Goal: Task Accomplishment & Management: Manage account settings

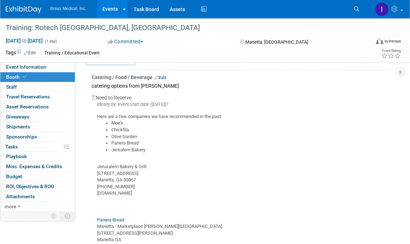
scroll to position [138, 0]
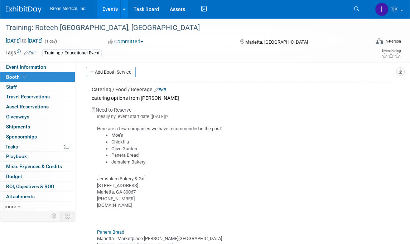
click at [162, 87] on link "Edit" at bounding box center [160, 89] width 12 height 5
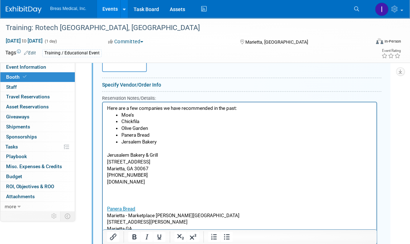
scroll to position [245, 0]
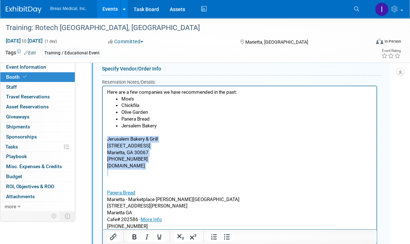
drag, startPoint x: 121, startPoint y: 182, endPoint x: 102, endPoint y: 138, distance: 47.1
click at [103, 138] on html "Here are a few companies we have recommended in the past: Moe’s Chickfila Olive…" at bounding box center [239, 161] width 273 height 150
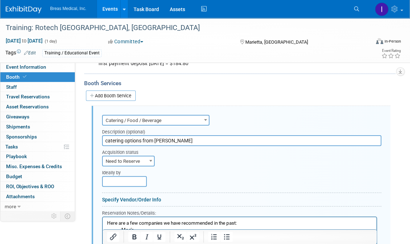
scroll to position [102, 0]
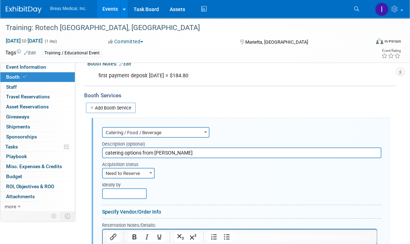
click at [142, 170] on span "Need to Reserve" at bounding box center [128, 174] width 51 height 10
select select "2"
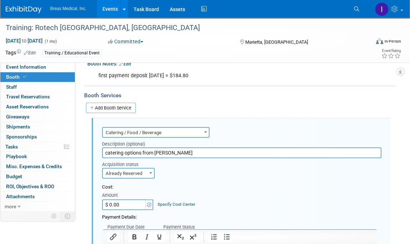
click at [132, 203] on input "$ 0.00" at bounding box center [124, 204] width 45 height 11
type input "$ 741.02"
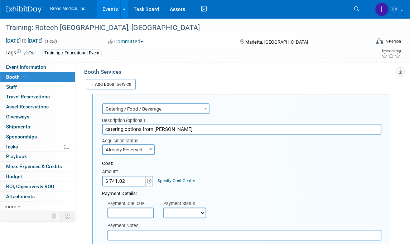
scroll to position [138, 0]
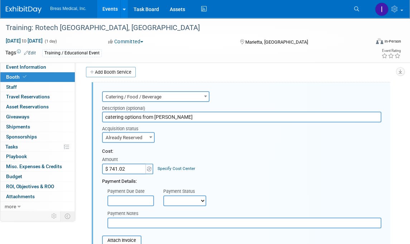
click at [141, 200] on input "text" at bounding box center [130, 200] width 47 height 11
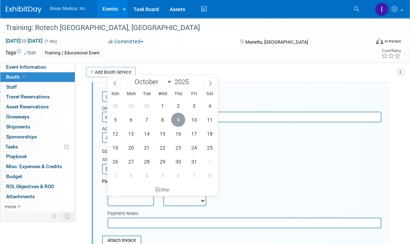
click at [180, 116] on span "9" at bounding box center [178, 120] width 14 height 14
type input "Oct 9, 2025"
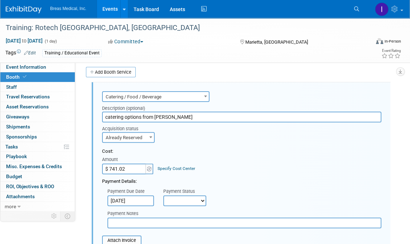
click at [196, 197] on select "Not Paid Yet Partially Paid Paid in Full" at bounding box center [184, 200] width 43 height 11
select select "1"
click at [163, 195] on select "Not Paid Yet Partially Paid Paid in Full" at bounding box center [184, 200] width 43 height 11
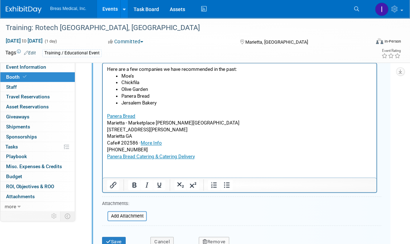
scroll to position [353, 0]
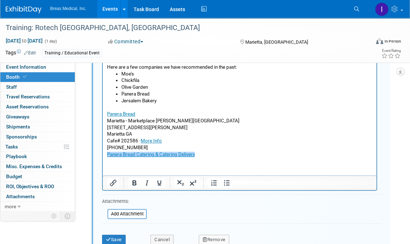
click at [222, 157] on html "Here are a few companies we have recommended in the past: Moe’s Chickfila Olive…" at bounding box center [239, 109] width 273 height 97
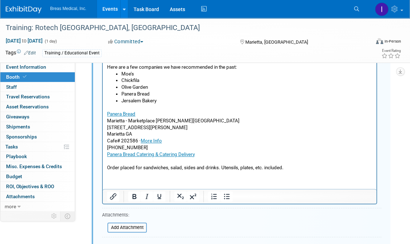
click at [120, 171] on html "Here are a few companies we have recommended in the past: Moe’s Chickfila Olive…" at bounding box center [239, 116] width 273 height 110
click at [309, 169] on p "Order placed for sandwiches, salad, sides and drinks. Utensils, plates, etc. in…" at bounding box center [239, 167] width 265 height 7
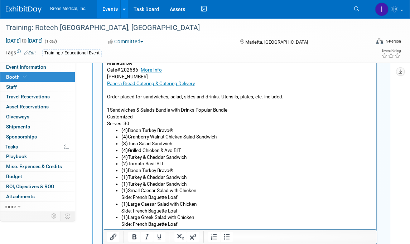
scroll to position [422, 0]
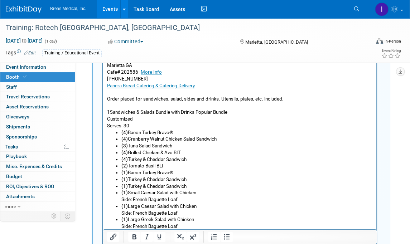
click at [134, 120] on p "Customized" at bounding box center [239, 119] width 265 height 7
click at [109, 111] on p "1Sandwiches & Salads Bundle with Drinks Popular Bundle" at bounding box center [239, 112] width 265 height 7
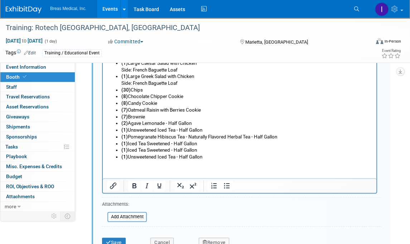
scroll to position [600, 0]
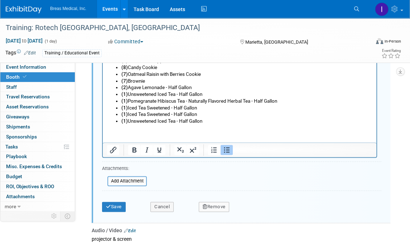
click at [113, 205] on button "Save" at bounding box center [114, 207] width 24 height 10
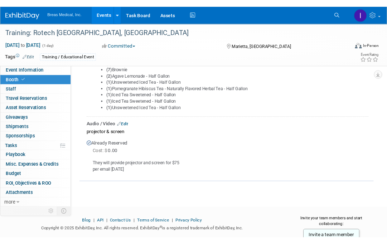
scroll to position [477, 0]
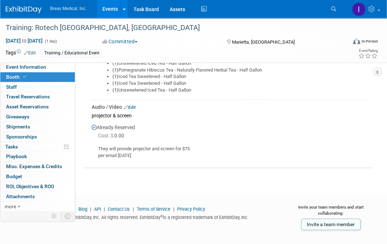
click at [109, 6] on link "Events" at bounding box center [110, 9] width 26 height 18
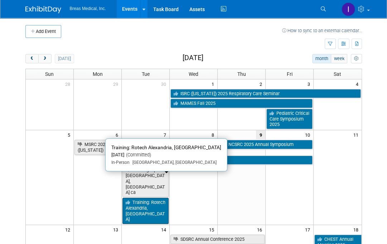
click at [155, 198] on link "Training: Rotech Alexandria, [GEOGRAPHIC_DATA]" at bounding box center [145, 211] width 46 height 26
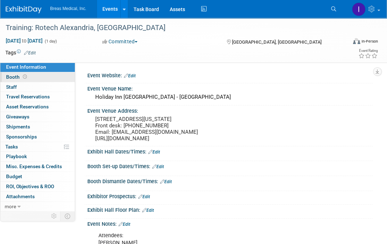
click at [11, 77] on span "Booth" at bounding box center [17, 77] width 22 height 6
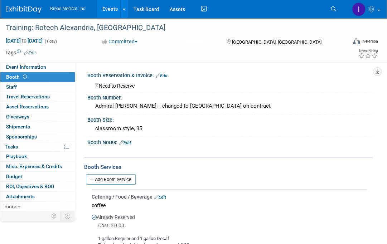
click at [166, 74] on link "Edit" at bounding box center [162, 75] width 12 height 5
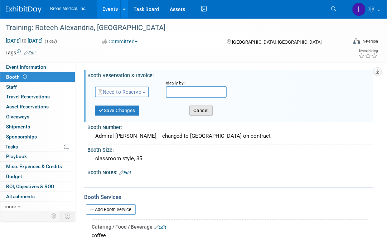
click at [201, 110] on button "Cancel" at bounding box center [200, 111] width 23 height 10
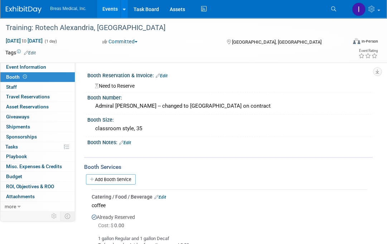
click at [126, 141] on link "Edit" at bounding box center [125, 142] width 12 height 5
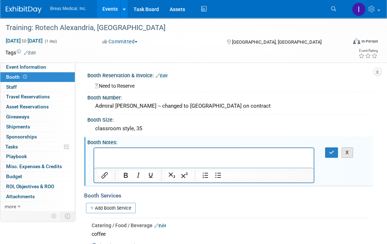
click at [347, 152] on button "X" at bounding box center [346, 152] width 11 height 10
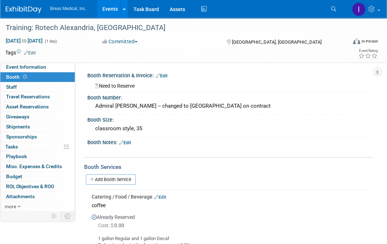
click at [167, 74] on link "Edit" at bounding box center [162, 75] width 12 height 5
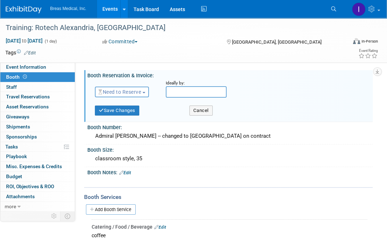
click at [136, 91] on span "Need to Reserve" at bounding box center [119, 92] width 43 height 6
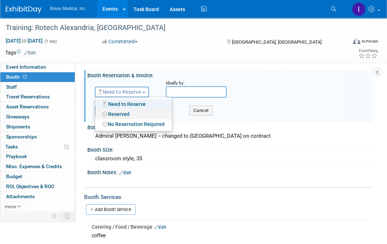
click at [130, 113] on link "Reserved" at bounding box center [133, 114] width 77 height 10
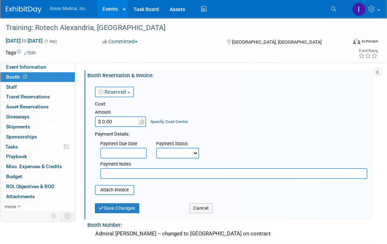
click at [120, 122] on input "$ 0.00" at bounding box center [117, 121] width 45 height 11
click at [107, 120] on input "$ 1,729.53" at bounding box center [117, 121] width 45 height 11
type input "$ 1,629.53"
drag, startPoint x: 126, startPoint y: 122, endPoint x: 78, endPoint y: 122, distance: 47.6
click at [78, 122] on div "Event Website: Edit Event Venue Name: Holiday Inn Alexandria - Downtown Event V…" at bounding box center [223, 136] width 297 height 148
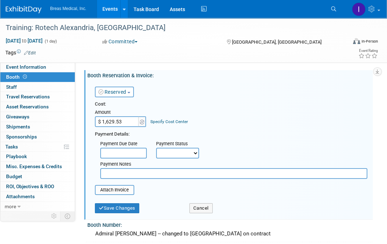
click at [133, 151] on input "text" at bounding box center [123, 153] width 47 height 11
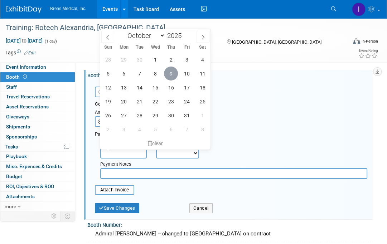
click at [172, 73] on span "9" at bounding box center [171, 74] width 14 height 14
type input "Oct 9, 2025"
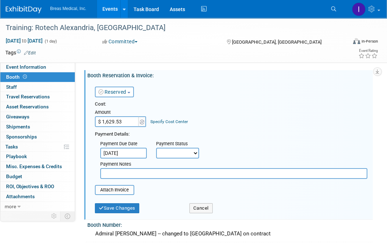
click at [169, 156] on select "Not Paid Yet Partially Paid Paid in Full" at bounding box center [177, 153] width 43 height 11
select select "1"
click at [156, 148] on select "Not Paid Yet Partially Paid Paid in Full" at bounding box center [177, 153] width 43 height 11
click at [141, 170] on input "text" at bounding box center [233, 173] width 267 height 11
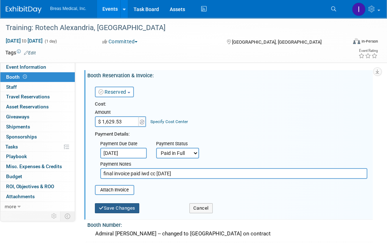
type input "final invoice paid iwd cc 10-9-2025"
click at [126, 208] on button "Save Changes" at bounding box center [117, 208] width 44 height 10
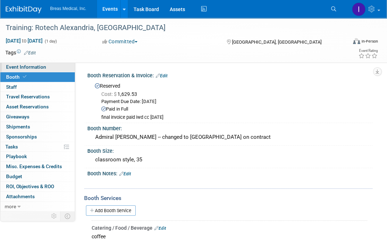
click at [19, 67] on span "Event Information" at bounding box center [26, 67] width 40 height 6
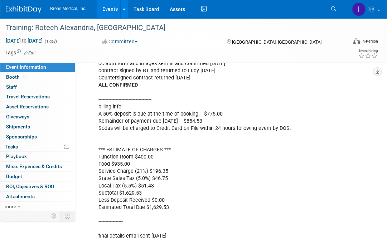
scroll to position [1002, 0]
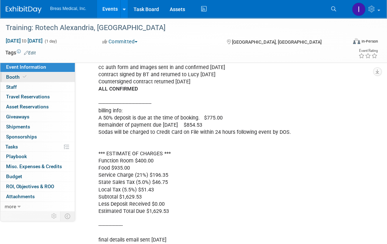
click at [15, 77] on span "Booth" at bounding box center [17, 77] width 22 height 6
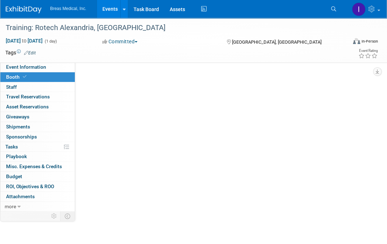
scroll to position [0, 0]
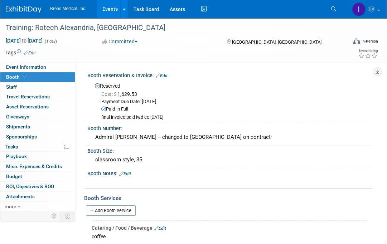
click at [257, 198] on div "Booth Services" at bounding box center [228, 198] width 288 height 8
drag, startPoint x: 35, startPoint y: 237, endPoint x: 37, endPoint y: 233, distance: 4.7
click at [37, 235] on div "Event Information Event Info Booth Booth 0 Staff 0 Staff 0 Travel Reservations …" at bounding box center [193, 236] width 387 height 437
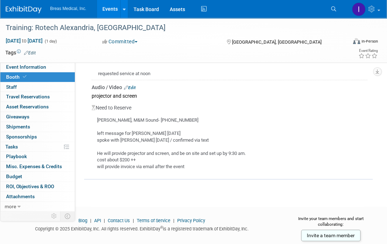
scroll to position [286, 0]
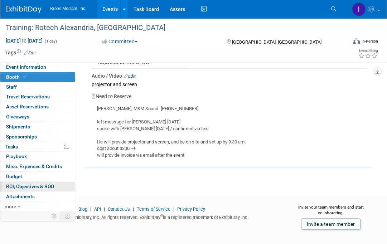
click at [34, 185] on span "ROI, Objectives & ROO 0" at bounding box center [30, 187] width 48 height 6
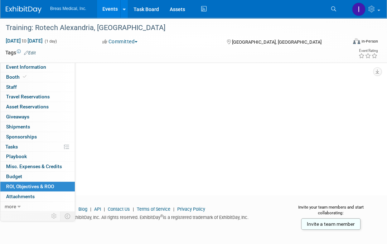
scroll to position [0, 0]
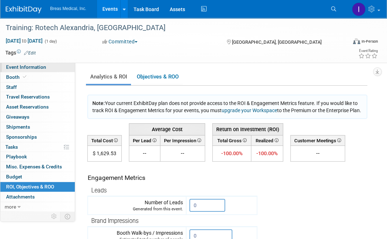
click at [20, 66] on span "Event Information" at bounding box center [26, 67] width 40 height 6
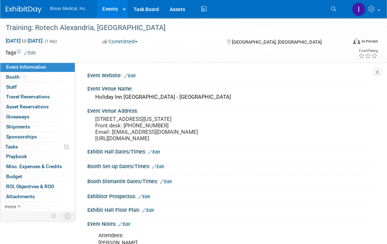
click at [113, 8] on link "Events" at bounding box center [110, 9] width 26 height 18
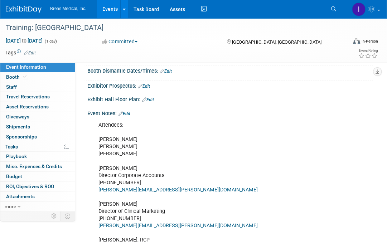
scroll to position [107, 0]
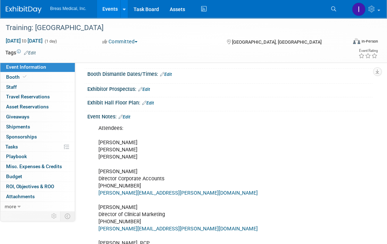
click at [128, 116] on link "Edit" at bounding box center [124, 117] width 12 height 5
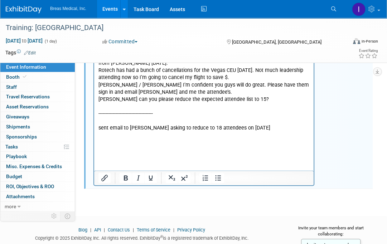
scroll to position [1048, 0]
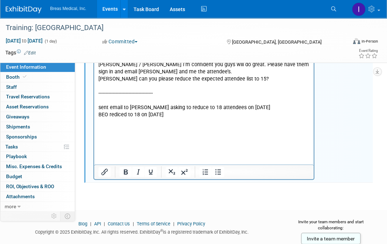
click at [119, 118] on p "BEO rediced to 18 on 10-8-2025" at bounding box center [203, 114] width 211 height 7
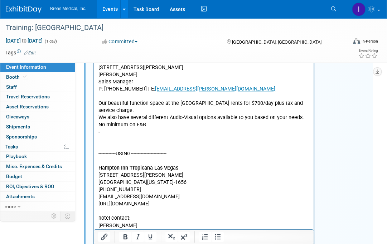
scroll to position [618, 0]
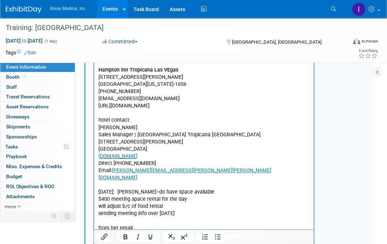
click at [261, 199] on p "Attendees: Brett Michael Jodi Brett Townsend Director Corporate Accounts 770-32…" at bounding box center [203, 77] width 211 height 927
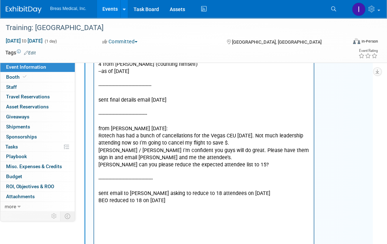
scroll to position [1062, 0]
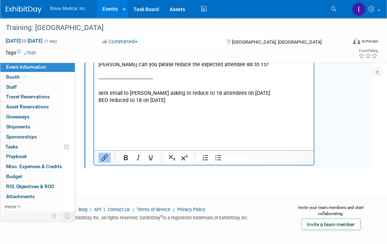
click at [200, 104] on p "BEO reduced to 18 on 10-8-2025" at bounding box center [203, 100] width 211 height 7
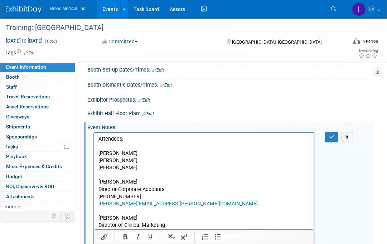
scroll to position [96, 0]
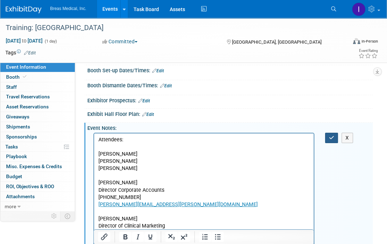
click at [332, 135] on icon "button" at bounding box center [331, 137] width 5 height 5
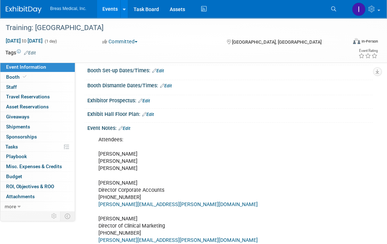
click at [16, 66] on span "Event Information" at bounding box center [26, 67] width 40 height 6
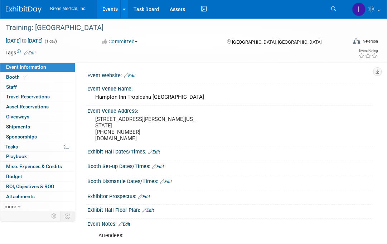
click at [111, 10] on link "Events" at bounding box center [110, 9] width 26 height 18
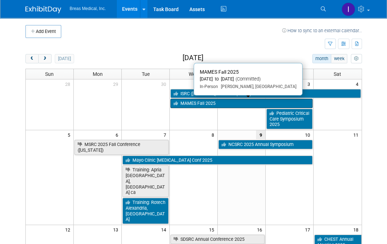
click at [205, 102] on link "MAMES Fall 2025" at bounding box center [241, 103] width 142 height 9
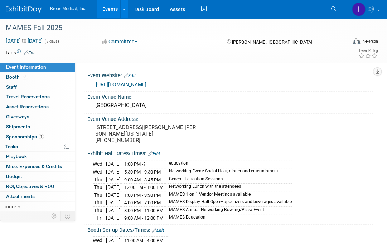
scroll to position [215, 0]
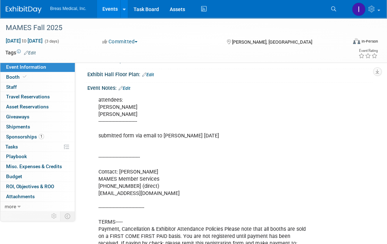
click at [130, 86] on link "Edit" at bounding box center [124, 88] width 12 height 5
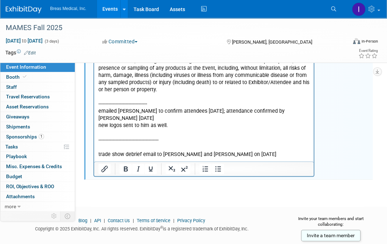
scroll to position [514, 0]
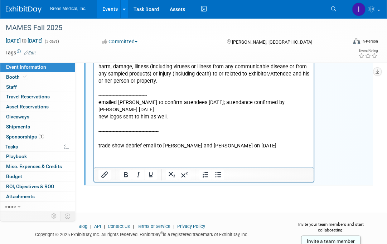
click at [124, 157] on p "Rich Text Area. Press ALT-0 for help." at bounding box center [203, 160] width 211 height 7
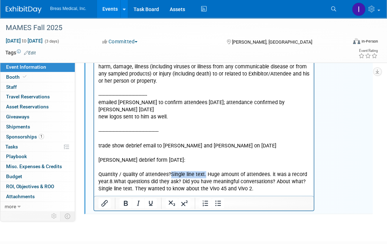
drag, startPoint x: 204, startPoint y: 159, endPoint x: 169, endPoint y: 160, distance: 35.1
click at [169, 171] on p "Quantity / quality of attendees?Single line text. Huge amount of attendees. it …" at bounding box center [203, 181] width 211 height 21
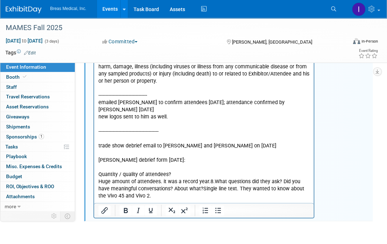
click at [208, 178] on p "Huge amount of attendees. it was a record year.8.What questions did they ask? D…" at bounding box center [203, 188] width 211 height 21
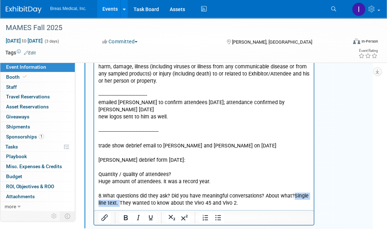
drag, startPoint x: 293, startPoint y: 182, endPoint x: 120, endPoint y: 190, distance: 172.7
click at [120, 193] on p "8.What questions did they ask? Did you have meaningful conversations? About wha…" at bounding box center [203, 200] width 211 height 14
click at [221, 194] on html "attendees: [PERSON_NAME] --------------------------- submitted form via email t…" at bounding box center [203, 1] width 219 height 412
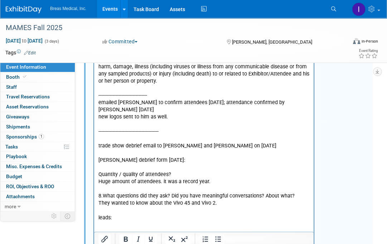
click at [120, 221] on p "Rich Text Area. Press ALT-0 for help." at bounding box center [203, 224] width 211 height 7
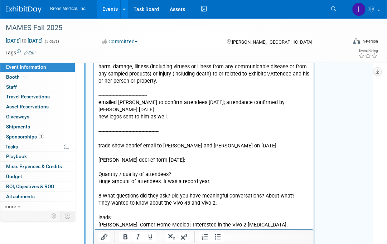
click at [256, 221] on p "[PERSON_NAME], Corner Home Medical, Interested in the Vivo 2 [MEDICAL_DATA]. [P…" at bounding box center [203, 228] width 211 height 14
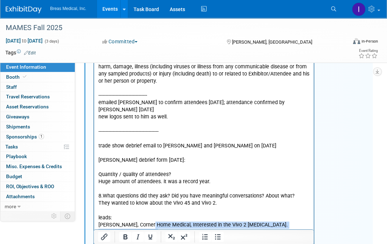
drag, startPoint x: 150, startPoint y: 210, endPoint x: 150, endPoint y: 215, distance: 4.7
click at [150, 215] on body "attendees: [PERSON_NAME] --------------------------- submitted form via email t…" at bounding box center [204, 16] width 212 height 438
click at [204, 237] on icon "Numbered list" at bounding box center [205, 237] width 9 height 9
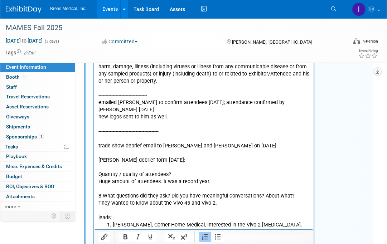
click at [114, 225] on html "attendees: [PERSON_NAME] --------------------------- submitted form via email t…" at bounding box center [203, 15] width 219 height 441
click at [275, 229] on li "Brandon Butter, Nucara, Interested in the Vivo 45 and Vivo 2." at bounding box center [211, 232] width 197 height 7
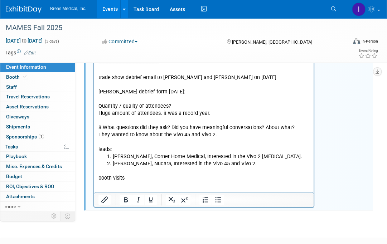
scroll to position [595, 0]
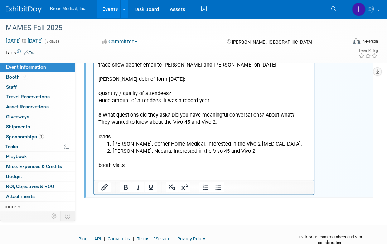
click at [131, 162] on p "booth visits" at bounding box center [203, 165] width 211 height 7
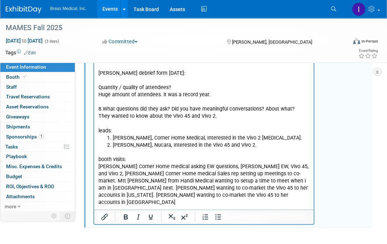
scroll to position [637, 0]
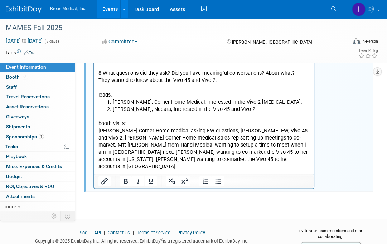
click at [239, 142] on p "Erin Brown Corner Home medical asking EW questions, Sean Denning EW, Vivo 45, a…" at bounding box center [203, 148] width 211 height 43
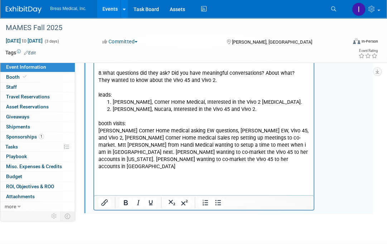
click at [126, 185] on p "Rich Text Area. Press ALT-0 for help." at bounding box center [203, 188] width 211 height 7
click at [107, 177] on p "Rich Text Area. Press ALT-0 for help." at bounding box center [203, 180] width 211 height 7
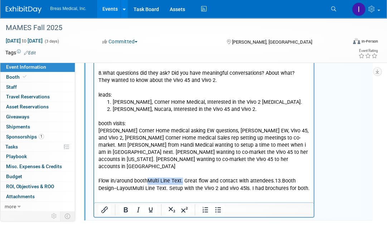
drag, startPoint x: 182, startPoint y: 159, endPoint x: 147, endPoint y: 160, distance: 35.1
click at [147, 177] on p "Flow in/around boothMulti Line Text. Great flow and contact with attendees.13.B…" at bounding box center [203, 184] width 211 height 14
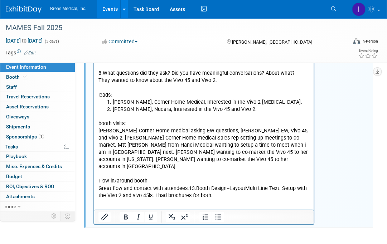
click at [188, 185] on p "Great flow and contact with attendees.13.Booth Design--LayoutMulti Line Text. S…" at bounding box center [203, 192] width 211 height 14
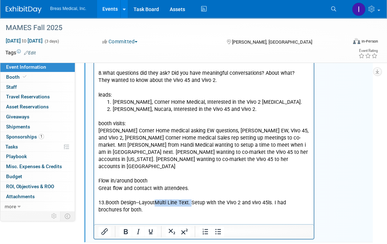
drag, startPoint x: 190, startPoint y: 182, endPoint x: 156, endPoint y: 181, distance: 34.4
click at [156, 199] on p "13.Booth Design--LayoutMulti Line Text. Setup with the Vivo 2 and vivo 45ls. I …" at bounding box center [203, 206] width 211 height 14
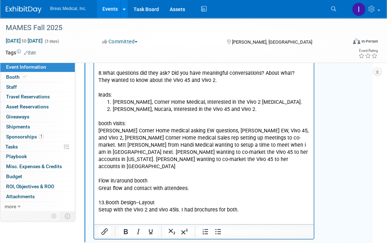
click at [115, 221] on p "Rich Text Area. Press ALT-0 for help." at bounding box center [203, 224] width 211 height 7
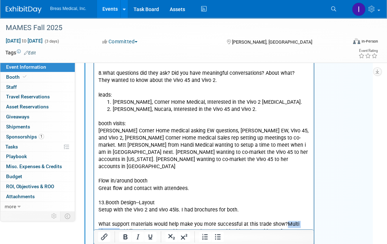
drag, startPoint x: 109, startPoint y: 211, endPoint x: 284, endPoint y: 199, distance: 176.1
click at [284, 221] on p "What support materials would help make you more successful at this trade show?M…" at bounding box center [203, 235] width 211 height 29
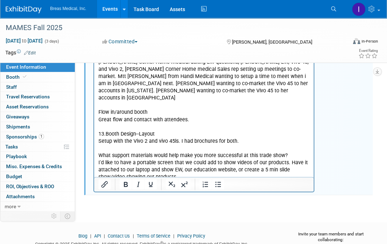
scroll to position [708, 0]
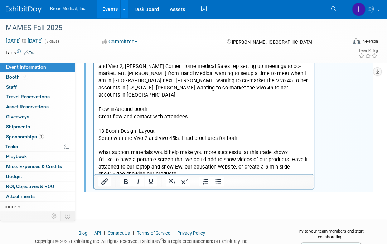
click at [199, 156] on p "I'd like to have a portable screen that we could add to show videos of our prod…" at bounding box center [203, 166] width 211 height 21
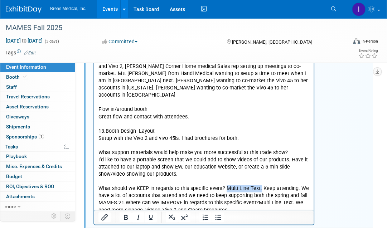
drag, startPoint x: 259, startPoint y: 166, endPoint x: 225, endPoint y: 166, distance: 34.0
click at [225, 185] on p "What should we KEEP in regards to this specific event? Multi Line Text. Keep at…" at bounding box center [203, 199] width 211 height 29
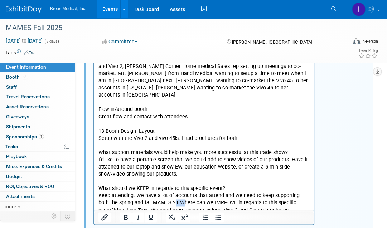
drag, startPoint x: 167, startPoint y: 179, endPoint x: 160, endPoint y: 180, distance: 7.2
click at [160, 192] on p "Keep attending. We have a lot of accounts that attend and we need to keep suppo…" at bounding box center [203, 202] width 211 height 21
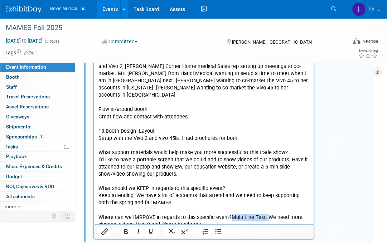
drag, startPoint x: 265, startPoint y: 195, endPoint x: 229, endPoint y: 195, distance: 36.1
click at [229, 214] on p "Where can we IMRPOVE in regards to this specific event?Multi Line Text. We need…" at bounding box center [203, 221] width 211 height 14
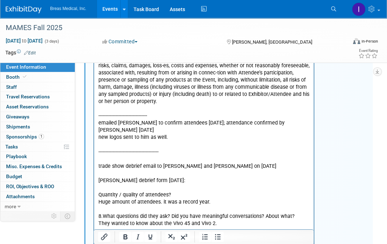
scroll to position [637, 0]
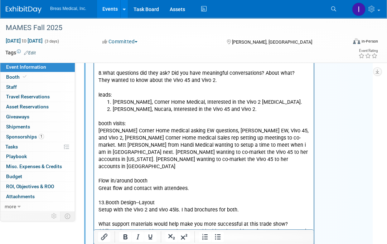
click at [225, 127] on p "Erin Brown Corner Home medical asking EW questions, Sean Denning EW, Vivo 45, a…" at bounding box center [203, 148] width 211 height 43
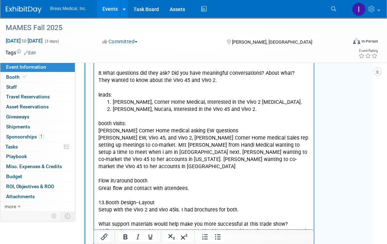
click at [185, 135] on p "Sean Denning EW, Vivo 45, and Vivo 2, Patrick Welch Corner Home medical Sales r…" at bounding box center [203, 153] width 211 height 36
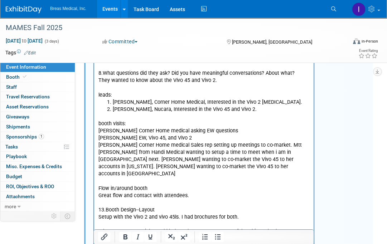
click at [282, 142] on p "Patrick Welch Corner Home medical Sales rep setting up meetings to co-market. M…" at bounding box center [203, 160] width 211 height 36
click at [98, 149] on p "Mtt Reilly RT from Handi Medical wanting to setup a time to meet when i am in M…" at bounding box center [203, 163] width 211 height 29
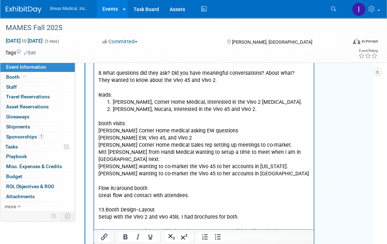
click at [272, 163] on p "Stephanie Gilbert wanting to co-market the Vivo 45 to her accounts in iowa. Mic…" at bounding box center [203, 170] width 211 height 14
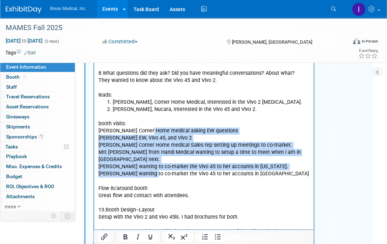
drag, startPoint x: 149, startPoint y: 116, endPoint x: 149, endPoint y: 152, distance: 35.4
click at [206, 240] on icon "Numbered list" at bounding box center [205, 237] width 9 height 9
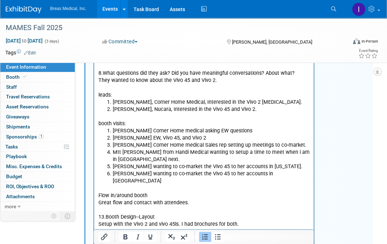
click at [136, 170] on li "Michelle Sullivan wanting to co-market the Vivo 45 to her accounts in Des Moines" at bounding box center [211, 177] width 197 height 14
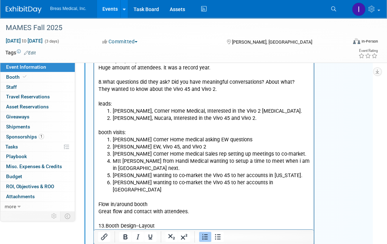
scroll to position [615, 0]
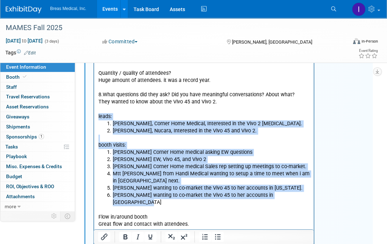
drag, startPoint x: 98, startPoint y: 101, endPoint x: 300, endPoint y: 181, distance: 217.0
click at [300, 181] on body "attendees: Aaron Scott --------------------------- submitted form via email to …" at bounding box center [204, 15] width 212 height 639
copy body "leads: Sean Deanning, Corner Home Medical, Interested in the Vivo 2 Bipap. Bran…"
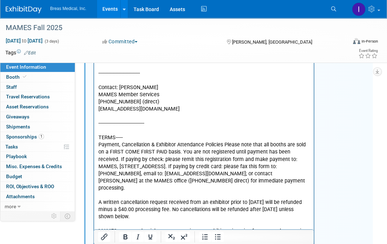
scroll to position [150, 0]
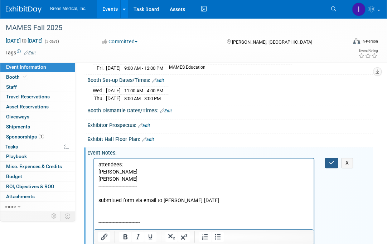
click at [335, 161] on button "button" at bounding box center [331, 163] width 13 height 10
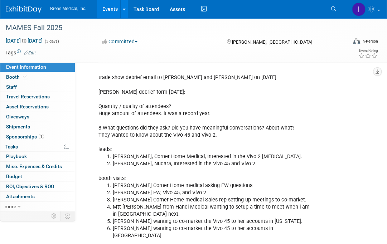
scroll to position [615, 0]
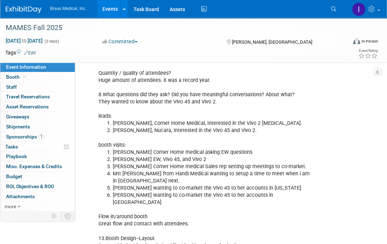
click at [113, 13] on link "Events" at bounding box center [110, 9] width 26 height 18
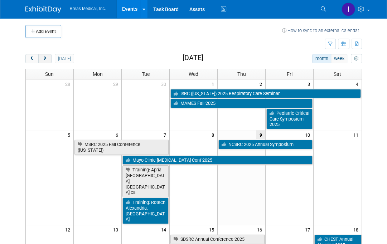
click at [47, 57] on span "next" at bounding box center [44, 59] width 5 height 5
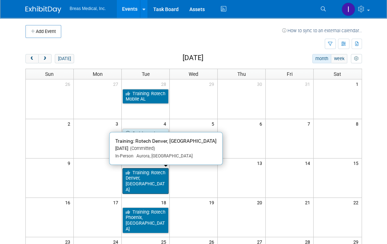
click at [151, 170] on link "Training: Rotech Denver, [GEOGRAPHIC_DATA]" at bounding box center [145, 181] width 46 height 26
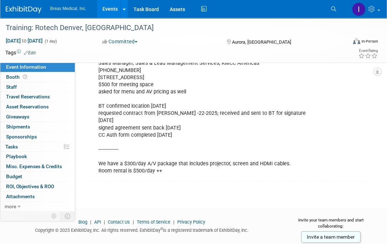
scroll to position [608, 0]
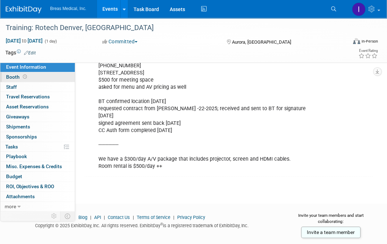
click at [15, 74] on span "Booth" at bounding box center [17, 77] width 22 height 6
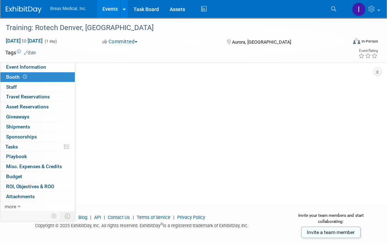
scroll to position [0, 0]
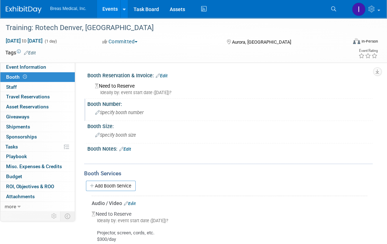
click at [135, 113] on span "Specify booth number" at bounding box center [119, 112] width 48 height 5
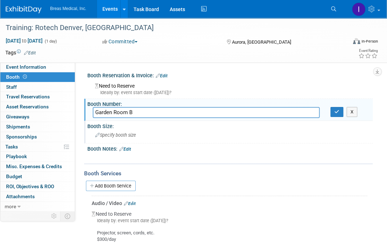
type input "Garden Room B"
click at [128, 138] on div "Specify booth size" at bounding box center [230, 135] width 274 height 11
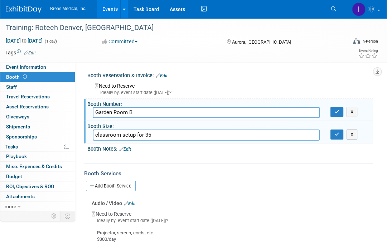
type input "classroom setup for 35"
drag, startPoint x: 339, startPoint y: 134, endPoint x: 336, endPoint y: 126, distance: 9.1
click at [339, 134] on button "button" at bounding box center [336, 135] width 13 height 10
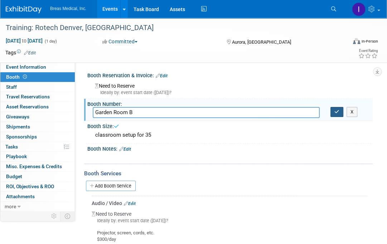
click at [334, 110] on icon "button" at bounding box center [336, 111] width 5 height 5
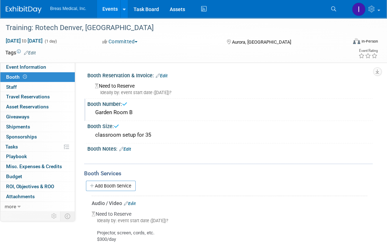
click at [129, 147] on link "Edit" at bounding box center [125, 149] width 12 height 5
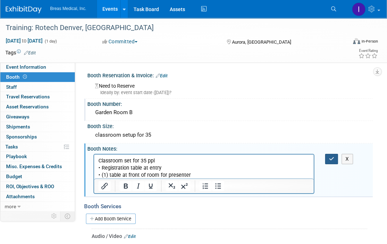
click at [333, 157] on icon "button" at bounding box center [331, 158] width 5 height 5
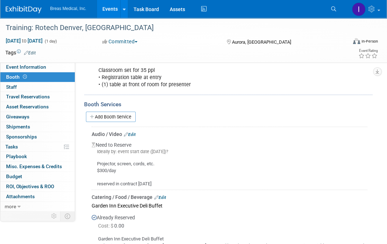
scroll to position [107, 0]
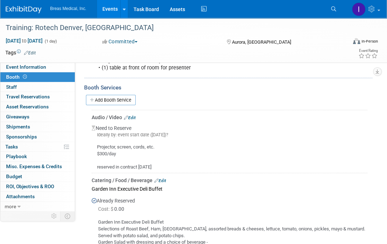
click at [132, 115] on link "Edit" at bounding box center [130, 117] width 12 height 5
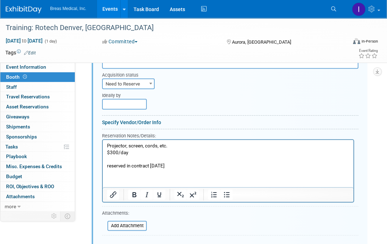
scroll to position [207, 0]
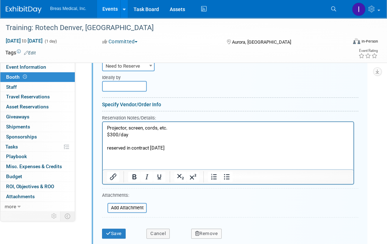
click at [185, 149] on p "Projector, screen, cords, etc. $300/day reserved in contract 9-23-2025" at bounding box center [228, 138] width 242 height 27
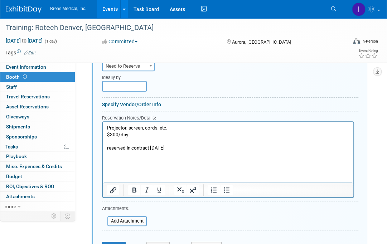
paste body "Rich Text Area. Press ALT-0 for help."
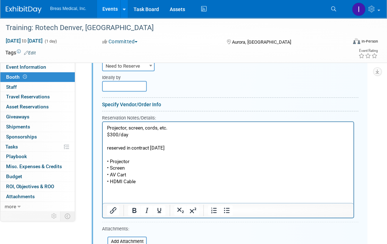
scroll to position [278, 0]
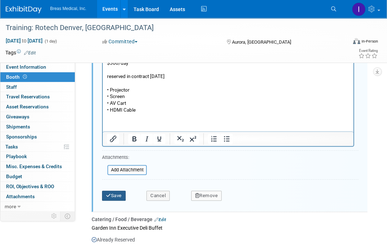
click at [113, 194] on button "Save" at bounding box center [114, 196] width 24 height 10
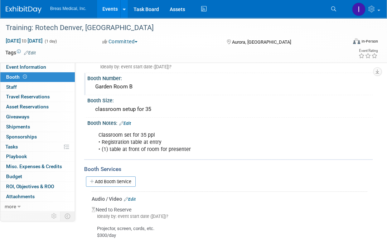
scroll to position [24, 0]
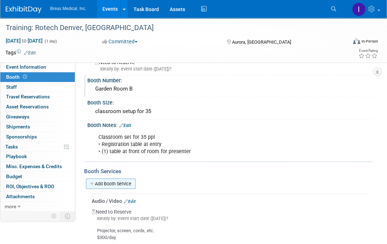
click at [112, 183] on link "Add Booth Service" at bounding box center [111, 184] width 50 height 10
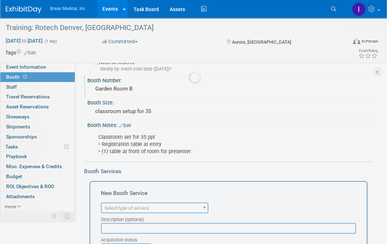
scroll to position [0, 0]
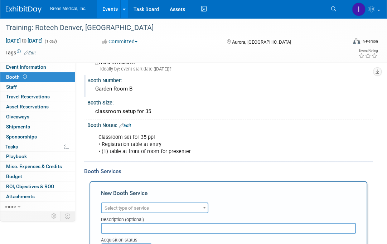
click at [154, 208] on span "Select type of service" at bounding box center [155, 208] width 106 height 10
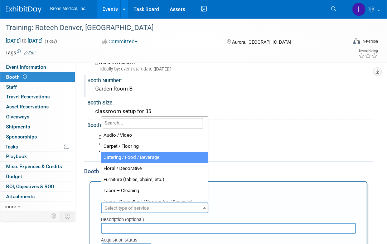
select select "22"
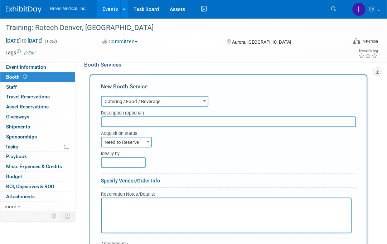
scroll to position [131, 0]
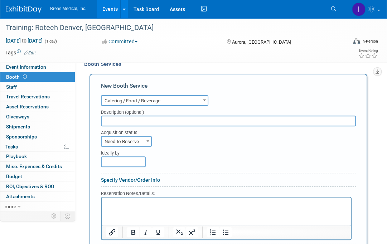
click at [151, 205] on p "Rich Text Area. Press ALT-0 for help." at bounding box center [226, 203] width 241 height 7
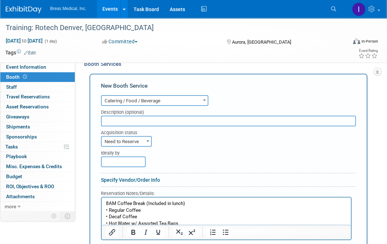
scroll to position [140, 0]
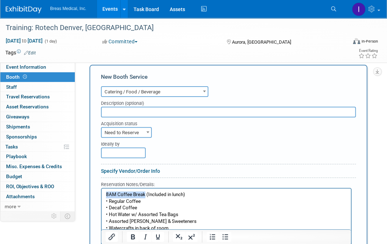
drag, startPoint x: 138, startPoint y: 194, endPoint x: 202, endPoint y: 378, distance: 194.9
click at [102, 194] on html "8AM Coffee Break (Included in lunch) • Regular Coffee • Decaf Coffee • Hot Wate…" at bounding box center [226, 210] width 249 height 43
copy p "8AM Coffee Break"
click at [145, 111] on input "text" at bounding box center [228, 112] width 255 height 11
paste input "8AM Coffee Break"
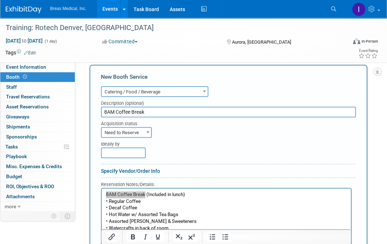
type input "8AM Coffee Break"
click at [144, 128] on span at bounding box center [147, 131] width 7 height 9
select select "2"
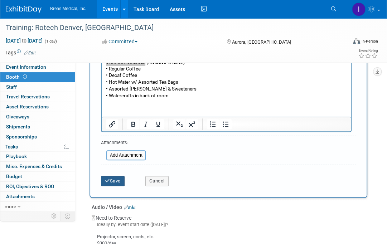
click at [117, 176] on button "Save" at bounding box center [113, 181] width 24 height 10
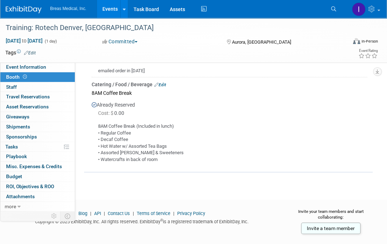
scroll to position [359, 0]
click at [43, 66] on span "Event Information" at bounding box center [26, 67] width 40 height 6
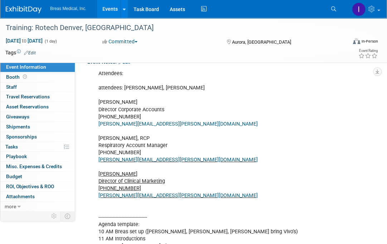
scroll to position [179, 0]
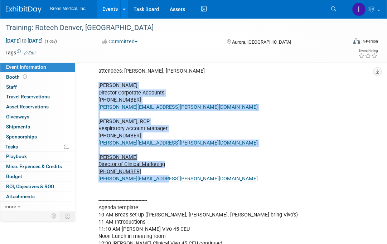
drag, startPoint x: 98, startPoint y: 117, endPoint x: 167, endPoint y: 213, distance: 118.9
copy div "Brett Townsend Director Corporate Accounts 770-324-6525 Brett.townsend@breas.co…"
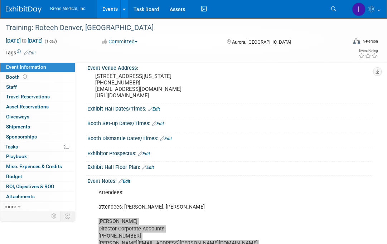
scroll to position [72, 0]
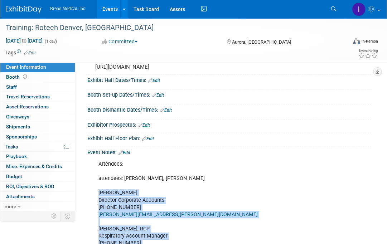
click at [130, 155] on link "Edit" at bounding box center [124, 152] width 12 height 5
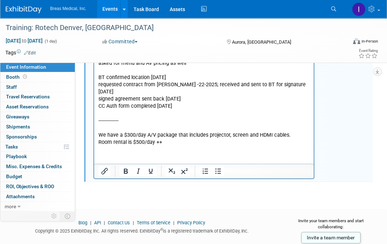
scroll to position [678, 0]
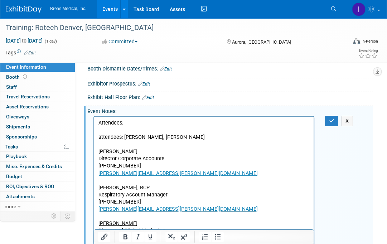
scroll to position [105, 0]
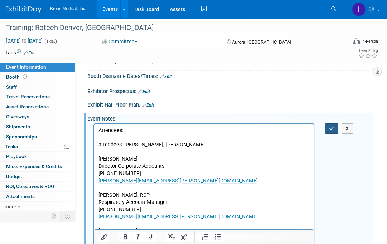
click at [333, 131] on icon "button" at bounding box center [331, 128] width 5 height 5
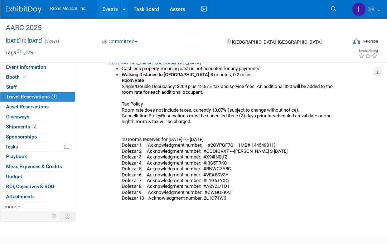
scroll to position [429, 0]
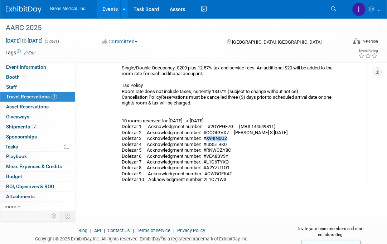
drag, startPoint x: 229, startPoint y: 137, endPoint x: 208, endPoint y: 138, distance: 21.1
click at [208, 138] on li "Walking Distance to Convention Center: 3 minutes, 0.2 miles Room Rate Single/Do…" at bounding box center [232, 118] width 221 height 130
copy li "X94IN0UZ"
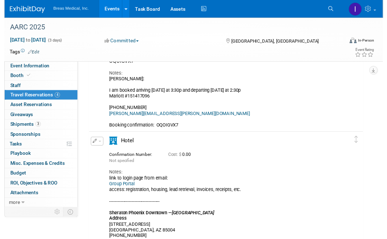
scroll to position [215, 0]
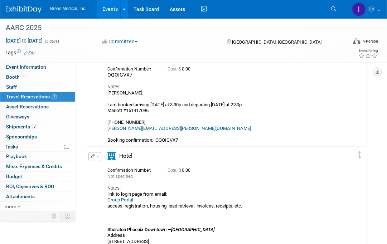
click at [95, 154] on button "button" at bounding box center [94, 156] width 13 height 9
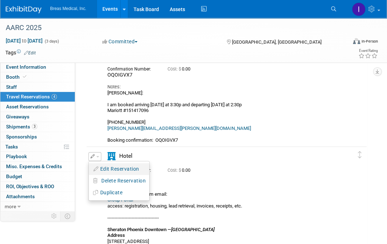
click at [127, 166] on button "Edit Reservation" at bounding box center [119, 169] width 60 height 10
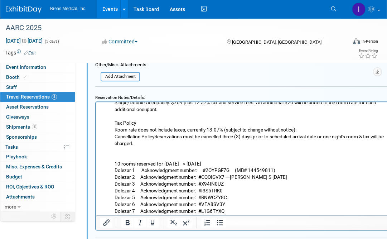
scroll to position [127, 0]
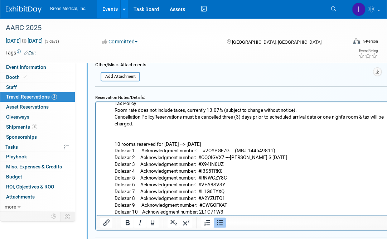
click at [234, 163] on li "Walking Distance to Convention Center: 3 minutes, 0.2 miles Room Rate Single/Do…" at bounding box center [252, 139] width 275 height 149
drag, startPoint x: 223, startPoint y: 163, endPoint x: 201, endPoint y: 163, distance: 22.5
click at [201, 163] on li "Walking Distance to Convention Center: 3 minutes, 0.2 miles Room Rate Single/Do…" at bounding box center [252, 139] width 275 height 149
copy li "#X94IN0UZ"
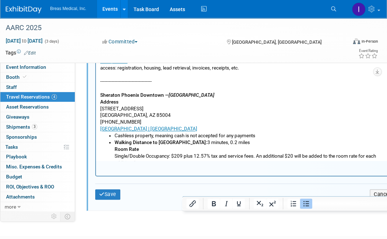
scroll to position [671, 0]
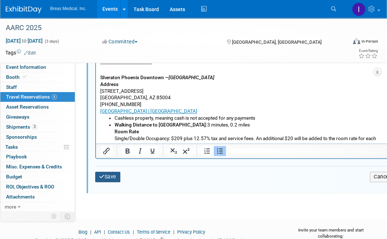
click at [115, 171] on button "Save" at bounding box center [107, 176] width 25 height 10
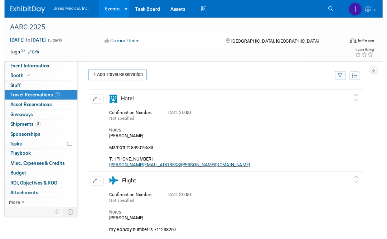
scroll to position [0, 0]
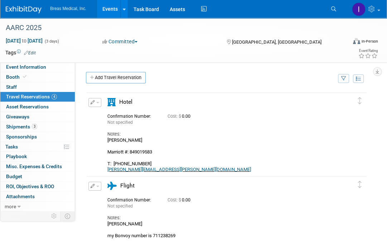
click at [93, 101] on icon "button" at bounding box center [93, 102] width 5 height 4
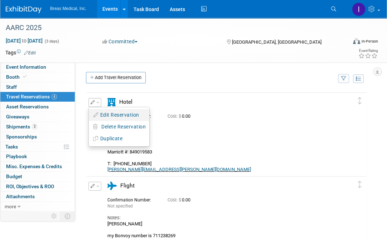
click at [103, 117] on button "Edit Reservation" at bounding box center [119, 115] width 60 height 10
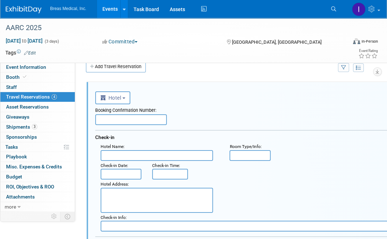
click at [140, 118] on input "text" at bounding box center [131, 119] width 72 height 11
paste input "#X94IN0UZ"
type input "#X94IN0UZ"
drag, startPoint x: 138, startPoint y: 116, endPoint x: 83, endPoint y: 111, distance: 55.4
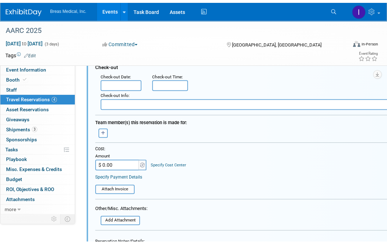
scroll to position [333, 0]
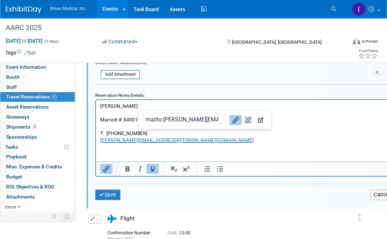
click at [138, 143] on html "Katherine Marriott #: 849019583 T: +1 (480)258-0839 Katherine.Royster@Breas.com" at bounding box center [244, 121] width 297 height 44
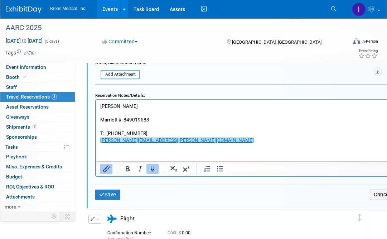
click at [190, 143] on html "Katherine Marriott #: 849019583 T: +1 (480)258-0839 Katherine.Royster@Breas.com" at bounding box center [244, 121] width 297 height 44
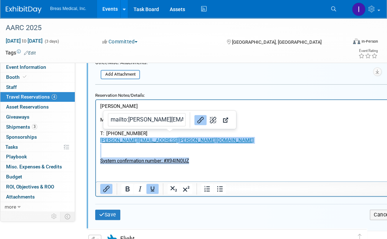
drag, startPoint x: 178, startPoint y: 140, endPoint x: 219, endPoint y: 179, distance: 56.2
click at [219, 163] on html "Katherine Marriott #: 849019583 T: +1 (480)258-0839 Katherine.Royster@Breas.com…" at bounding box center [244, 131] width 297 height 64
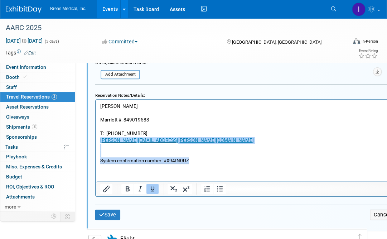
click at [153, 186] on icon "Underline" at bounding box center [153, 188] width 4 height 5
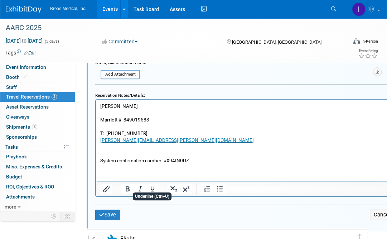
click at [145, 163] on html "Katherine Marriott #: 849019583 T: +1 (480)258-0839 Katherine.Royster@Breas.com…" at bounding box center [244, 131] width 297 height 64
drag, startPoint x: 155, startPoint y: 117, endPoint x: 125, endPoint y: 118, distance: 30.1
click at [125, 118] on p "Katherine Marriott #: 849019583 T: +1 (480)258-0839 Katherine.Royster@Breas.com" at bounding box center [244, 122] width 289 height 41
copy p "849019583"
drag, startPoint x: 105, startPoint y: 150, endPoint x: 122, endPoint y: 142, distance: 18.1
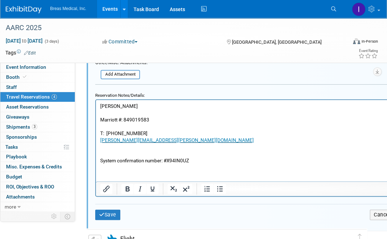
click at [105, 150] on p "Rich Text Area. Press ALT-0 for help." at bounding box center [244, 153] width 289 height 7
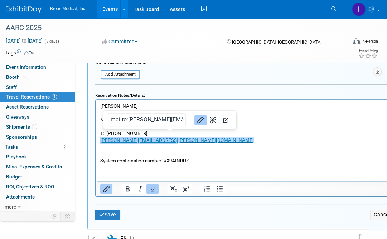
drag, startPoint x: 168, startPoint y: 141, endPoint x: 190, endPoint y: 234, distance: 95.0
click at [96, 138] on html "Katherine Marriott #: 849019583 T: +1 (480)258-0839 Katherine.Royster@Breas.com…" at bounding box center [244, 131] width 297 height 64
copy link "Katherine.Royster@Breas.com﻿"
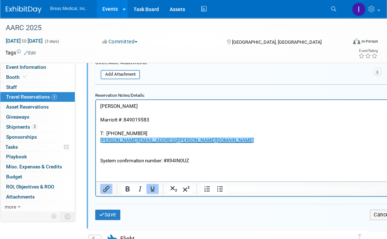
click at [118, 151] on p "Rich Text Area. Press ALT-0 for help." at bounding box center [244, 153] width 289 height 7
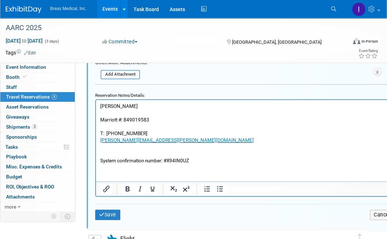
drag, startPoint x: 151, startPoint y: 132, endPoint x: 116, endPoint y: 131, distance: 35.1
click at [116, 131] on p "Katherine Marriott #: 849019583 T: +1 (480)258-0839 Katherine.Royster@Breas.com" at bounding box center [244, 122] width 289 height 41
copy p "480)258-0839"
click at [130, 163] on html "Katherine Marriott #: 849019583 T: +1 (480)258-0839 Katherine.Royster@Breas.com…" at bounding box center [244, 131] width 297 height 64
drag, startPoint x: 109, startPoint y: 169, endPoint x: 121, endPoint y: 165, distance: 12.0
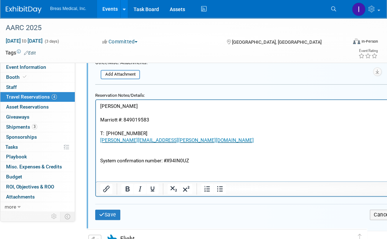
click at [111, 163] on html "Katherine Marriott #: 849019583 T: +1 (480)258-0839 Katherine.Royster@Breas.com…" at bounding box center [244, 131] width 297 height 64
drag, startPoint x: 201, startPoint y: 162, endPoint x: 189, endPoint y: 255, distance: 94.1
click at [96, 159] on html "Katherine Marriott #: 849019583 T: +1 (480)258-0839 Katherine.Royster@Breas.com…" at bounding box center [244, 131] width 297 height 64
click at [139, 163] on html "Katherine Marriott #: 849019583 T: +1 (480)258-0839 Katherine.Royster@Breas.com…" at bounding box center [244, 131] width 297 height 64
click at [193, 159] on p "Acknowledgment number: X94IN0UZ" at bounding box center [244, 160] width 289 height 7
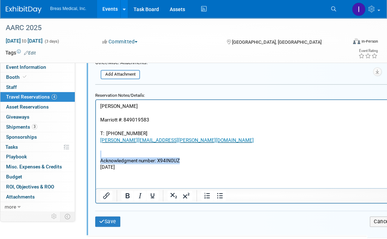
drag, startPoint x: 186, startPoint y: 159, endPoint x: 92, endPoint y: 156, distance: 94.2
click at [96, 156] on html "Katherine Marriott #: 849019583 T: +1 (480)258-0839 Katherine.Royster@Breas.com…" at bounding box center [244, 134] width 297 height 70
copy body "Acknowledgment number: X94IN0UZ"
click at [113, 218] on button "Save" at bounding box center [107, 221] width 25 height 10
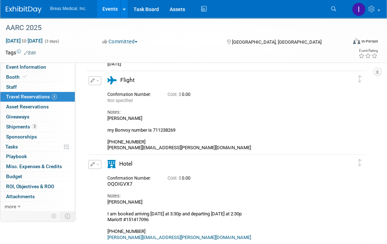
scroll to position [154, 0]
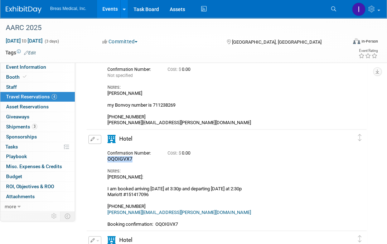
drag, startPoint x: 134, startPoint y: 157, endPoint x: 98, endPoint y: 158, distance: 35.4
click at [98, 158] on div "Edit Reservation OQOIGVX7" at bounding box center [221, 181] width 269 height 92
copy span "OQOIGVX7"
click at [181, 176] on div "Chris Southerland: I am booked arriving Friday at 3:30p and departing Sunday at…" at bounding box center [225, 200] width 236 height 53
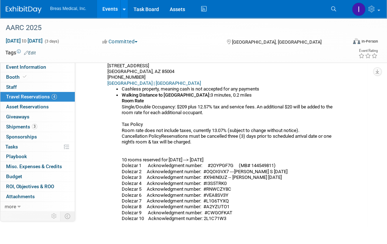
scroll to position [440, 0]
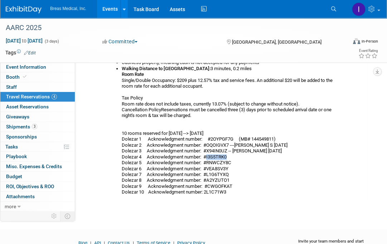
drag, startPoint x: 230, startPoint y: 156, endPoint x: 206, endPoint y: 156, distance: 23.6
click at [206, 156] on li "Walking Distance to Convention Center: 3 minutes, 0.2 miles Room Rate Single/Do…" at bounding box center [232, 131] width 221 height 130
copy li "I3S5TRK0"
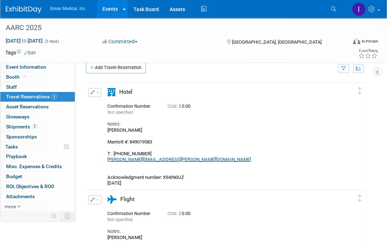
scroll to position [0, 0]
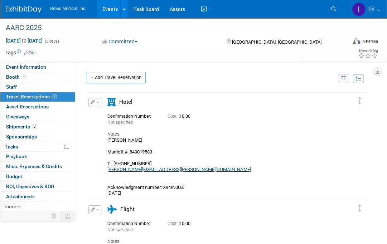
click at [91, 133] on div "Edit Reservation Not specified" at bounding box center [221, 147] width 269 height 98
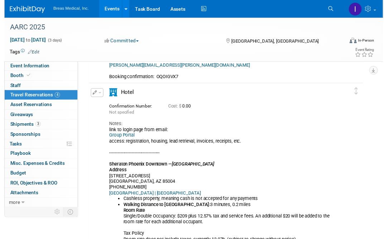
scroll to position [286, 0]
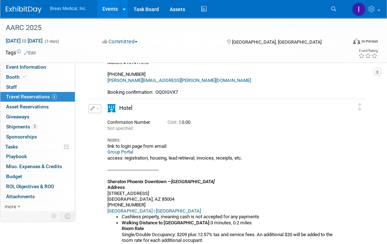
click at [93, 108] on icon "button" at bounding box center [93, 108] width 5 height 4
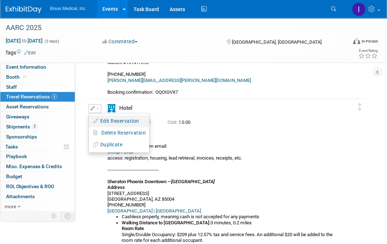
click at [132, 120] on button "Edit Reservation" at bounding box center [119, 121] width 60 height 10
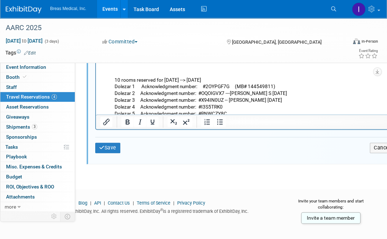
scroll to position [107, 0]
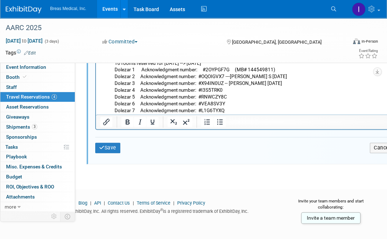
click at [230, 92] on li "Walking Distance to Convention Center: 3 minutes, 0.2 miles Room Rate Single/Do…" at bounding box center [252, 59] width 275 height 149
click at [107, 144] on button "Save" at bounding box center [107, 147] width 25 height 10
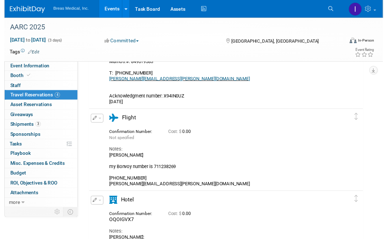
scroll to position [76, 0]
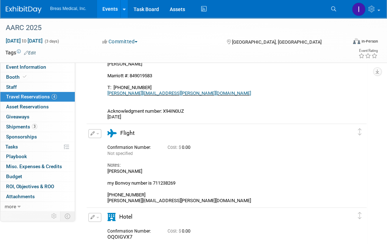
click at [91, 132] on icon "button" at bounding box center [93, 133] width 5 height 4
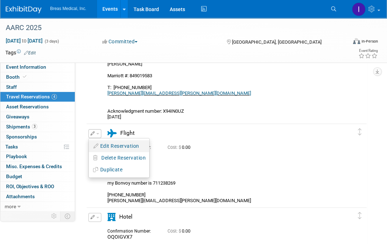
click at [107, 148] on button "Edit Reservation" at bounding box center [119, 146] width 60 height 10
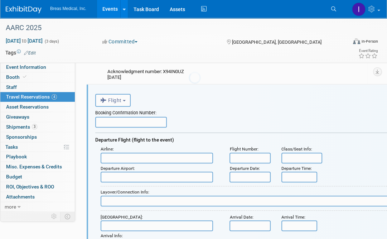
scroll to position [0, 0]
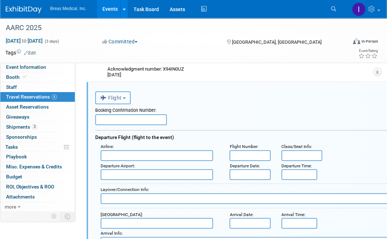
click at [118, 96] on span "Flight" at bounding box center [110, 98] width 21 height 6
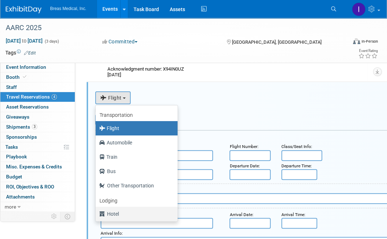
click at [108, 210] on label "Hotel" at bounding box center [134, 213] width 71 height 11
click at [97, 210] on input "Hotel" at bounding box center [94, 212] width 5 height 5
select select "6"
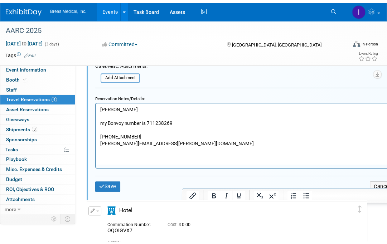
scroll to position [440, 0]
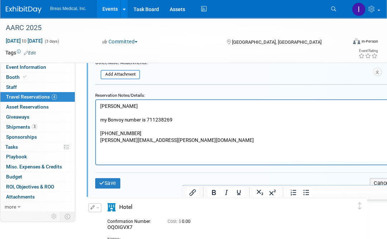
click at [170, 141] on p "Travis Rice my Bonvoy number is 711238269 978-987-0890 travis.rice@breas.com" at bounding box center [244, 122] width 289 height 41
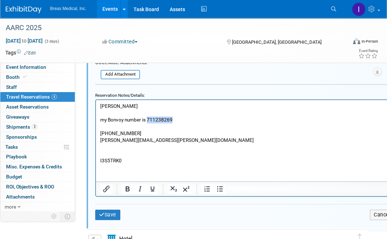
drag, startPoint x: 175, startPoint y: 118, endPoint x: 148, endPoint y: 118, distance: 26.8
click at [148, 118] on p "Travis Rice my Bonvoy number is 711238269 978-987-0890 travis.rice@breas.com" at bounding box center [244, 122] width 289 height 41
copy p "711238269"
click at [162, 157] on p "I3S5TRK0" at bounding box center [244, 160] width 289 height 7
drag, startPoint x: 127, startPoint y: 132, endPoint x: 97, endPoint y: 132, distance: 29.7
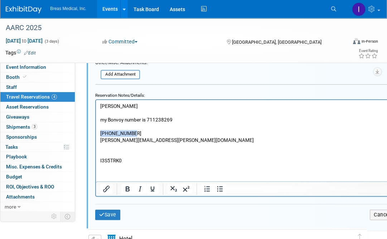
click at [97, 132] on html "Travis Rice my Bonvoy number is 711238269 978-987-0890 travis.rice@breas.com I3…" at bounding box center [244, 131] width 297 height 64
copy p "978-987-0890"
click at [130, 160] on p "I3S5TRK0" at bounding box center [244, 160] width 289 height 7
drag, startPoint x: 130, startPoint y: 160, endPoint x: 186, endPoint y: 254, distance: 109.9
click at [96, 159] on html "Travis Rice my Bonvoy number is 711238269 978-987-0890 travis.rice@breas.com I3…" at bounding box center [244, 131] width 297 height 64
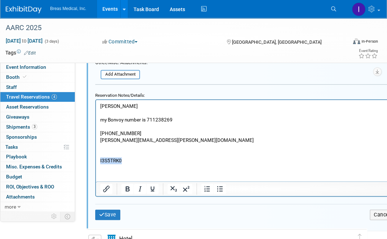
paste body "Rich Text Area. Press ALT-0 for help."
click at [109, 211] on button "Save" at bounding box center [107, 214] width 25 height 10
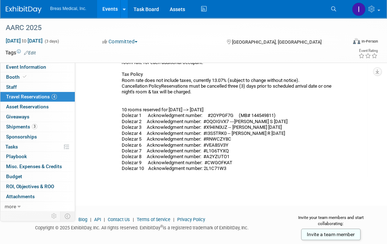
scroll to position [493, 0]
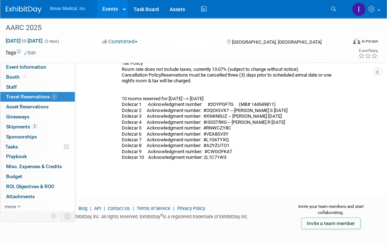
click at [115, 8] on link "Events" at bounding box center [110, 9] width 26 height 18
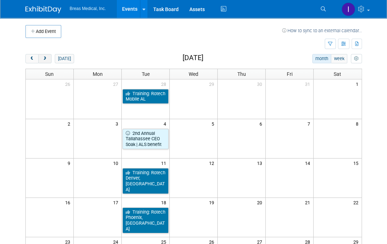
click at [47, 59] on span "next" at bounding box center [44, 59] width 5 height 5
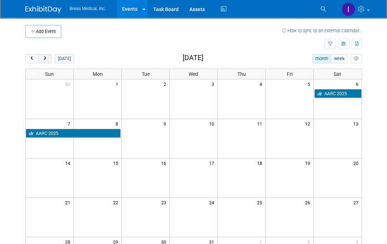
click at [47, 59] on span "next" at bounding box center [44, 59] width 5 height 5
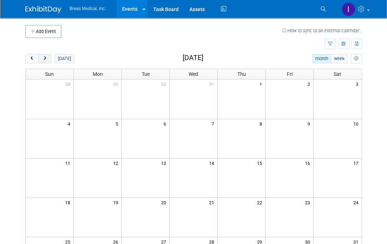
click at [45, 58] on span "next" at bounding box center [44, 59] width 5 height 5
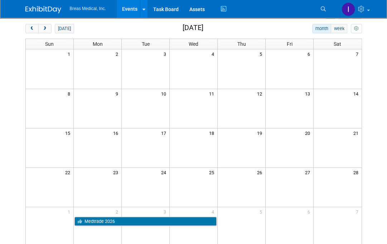
scroll to position [72, 0]
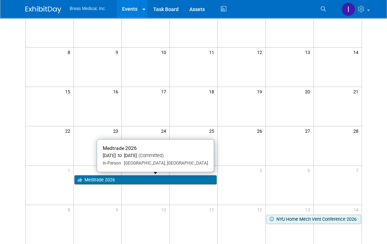
click at [137, 175] on link "Medtrade 2026" at bounding box center [145, 179] width 142 height 9
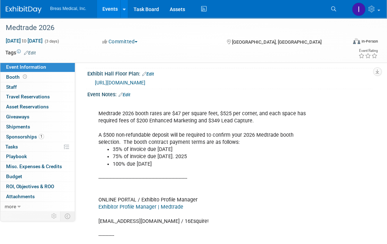
scroll to position [215, 0]
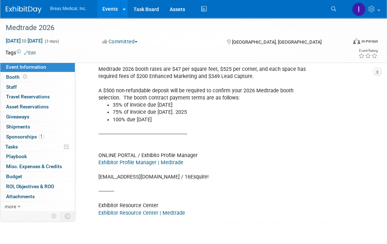
click at [169, 166] on link "Exhibitor Profile Manager | Medtrade" at bounding box center [140, 163] width 85 height 6
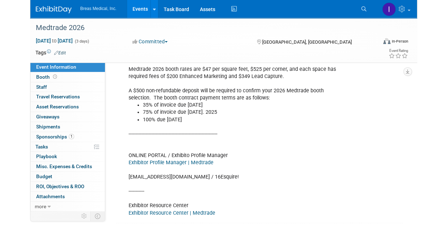
scroll to position [0, 0]
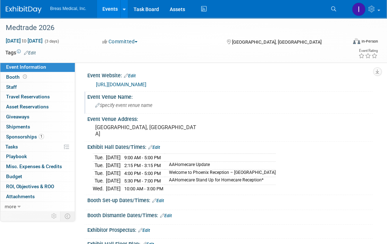
click at [126, 107] on span "Specify event venue name" at bounding box center [123, 105] width 57 height 5
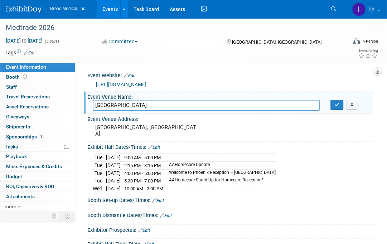
type input "Phoenix Convention Center"
drag, startPoint x: 341, startPoint y: 106, endPoint x: 332, endPoint y: 107, distance: 8.3
click at [341, 106] on button "button" at bounding box center [336, 105] width 13 height 10
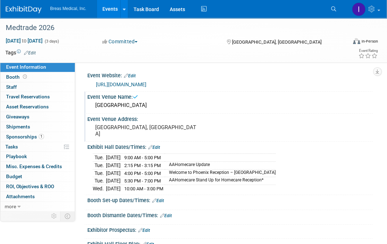
click at [129, 131] on div "[GEOGRAPHIC_DATA], [GEOGRAPHIC_DATA]" at bounding box center [147, 130] width 108 height 16
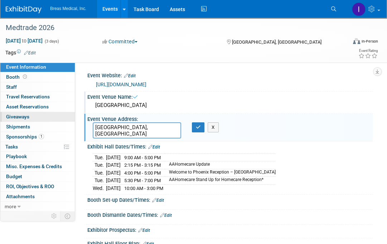
drag, startPoint x: 134, startPoint y: 124, endPoint x: 73, endPoint y: 121, distance: 61.3
click at [73, 121] on div "Event Information Event Info Booth Booth 0 Staff 0 Staff 0 Travel Reservations …" at bounding box center [193, 228] width 387 height 420
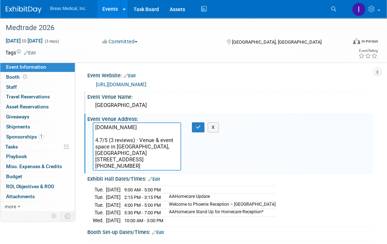
drag, startPoint x: 102, startPoint y: 134, endPoint x: 87, endPoint y: 124, distance: 17.3
click at [87, 124] on div "www.phoenixconventioncenter.com 4.7/5 (3 reviews) · Venue & event space in Phoe…" at bounding box center [136, 146] width 99 height 48
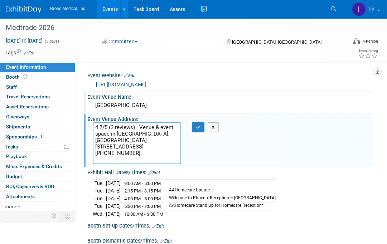
drag, startPoint x: 146, startPoint y: 145, endPoint x: 85, endPoint y: 130, distance: 63.1
click at [85, 130] on div "Event Venue Address: Phoenix, AZ 4.7/5 (3 reviews) · Venue & event space in Pho…" at bounding box center [228, 140] width 288 height 53
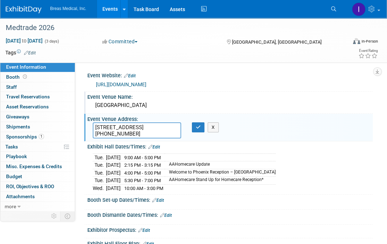
click at [127, 127] on textarea "100 N 3rd St, Phoenix, AZ 85004 (602) 262-6225" at bounding box center [137, 130] width 88 height 16
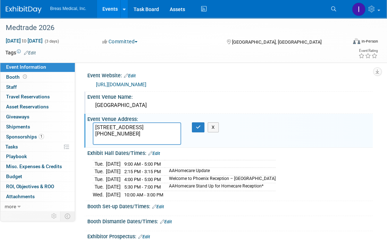
click at [137, 138] on textarea "100 N 3rd St Phoenix, AZ 85004 (602) 262-6225" at bounding box center [137, 133] width 88 height 23
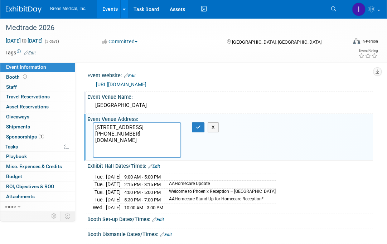
drag, startPoint x: 142, startPoint y: 131, endPoint x: 138, endPoint y: 131, distance: 4.7
click at [138, 131] on textarea "100 N 3rd St Phoenix, AZ 85004 (602) 262-6225 www.phoenixconventioncenter.com" at bounding box center [137, 139] width 88 height 35
drag, startPoint x: 104, startPoint y: 153, endPoint x: 91, endPoint y: 125, distance: 31.8
click at [91, 125] on div "100 N 3rd St Phoenix, AZ 85004 (602) 262-6225 www.phoenixconventioncenter.com" at bounding box center [136, 139] width 99 height 35
click at [154, 137] on textarea "100 N 3rd St Phoenix, AZ 85004 (602) 262-6225 www.phoenixconventioncenter.com" at bounding box center [137, 139] width 88 height 35
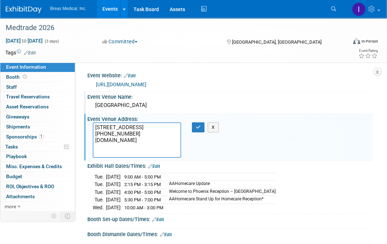
drag, startPoint x: 133, startPoint y: 139, endPoint x: 94, endPoint y: 124, distance: 42.3
click at [94, 124] on textarea "100 N 3rd St Phoenix, AZ 85004 (602) 262-6225 www.phoenixconventioncenter.com" at bounding box center [137, 139] width 88 height 35
type textarea "100 N 3rd St Phoenix, AZ 85004 (602) 262-6225 www.phoenixconventioncenter.com"
click at [194, 125] on button "button" at bounding box center [198, 127] width 13 height 10
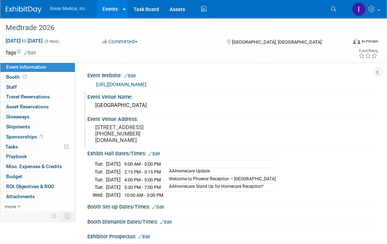
click at [349, 199] on div "Tue. Mar 3, 2026 9:00 AM - 5:00 PM Tue. Mar 3, 2026 2:15 PM - 3:15 PM AAHomecar…" at bounding box center [230, 178] width 274 height 40
click at [342, 155] on div "Exhibit Hall Dates/Times: Edit" at bounding box center [229, 152] width 285 height 9
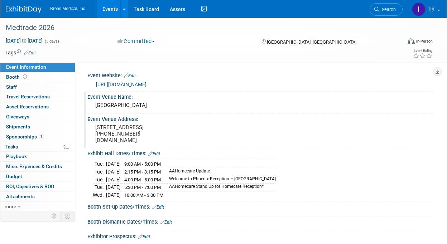
scroll to position [36, 0]
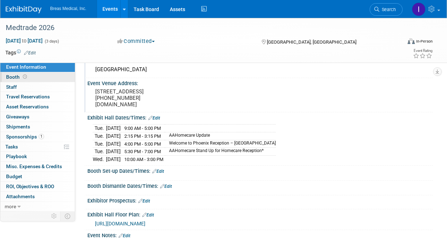
click at [11, 75] on span "Booth" at bounding box center [17, 77] width 22 height 6
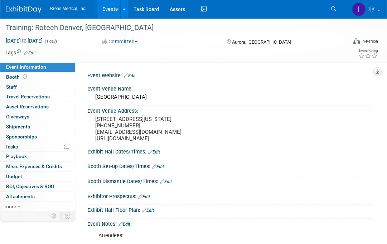
click at [106, 8] on link "Events" at bounding box center [110, 9] width 26 height 18
